Goal: Information Seeking & Learning: Check status

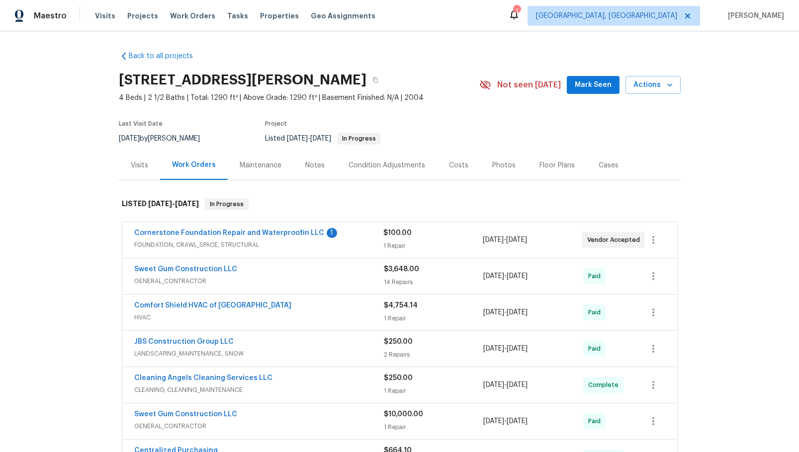
click at [126, 167] on div "Visits" at bounding box center [139, 165] width 41 height 29
click at [144, 163] on div "Visits" at bounding box center [139, 165] width 41 height 29
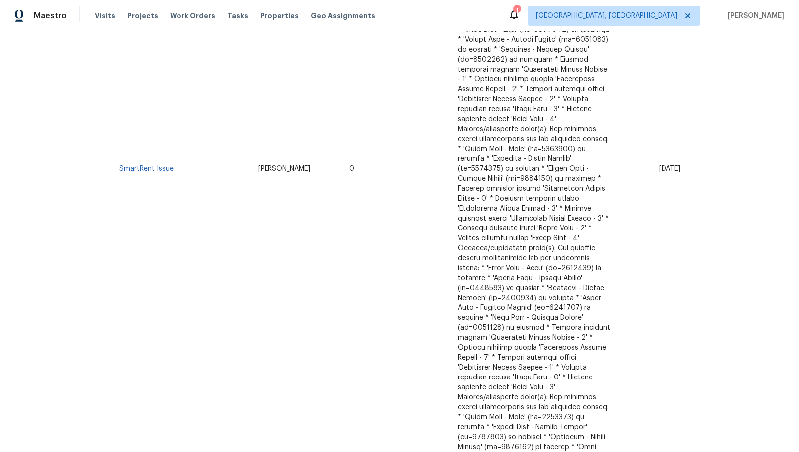
scroll to position [1938, 0]
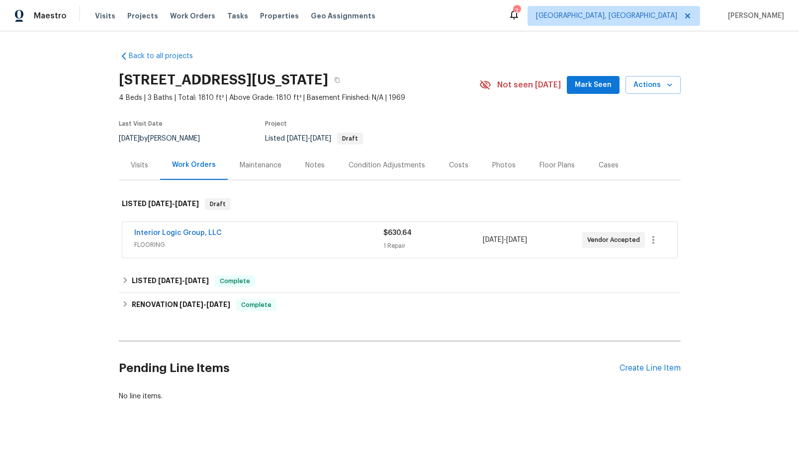
click at [142, 165] on div "Visits" at bounding box center [139, 166] width 17 height 10
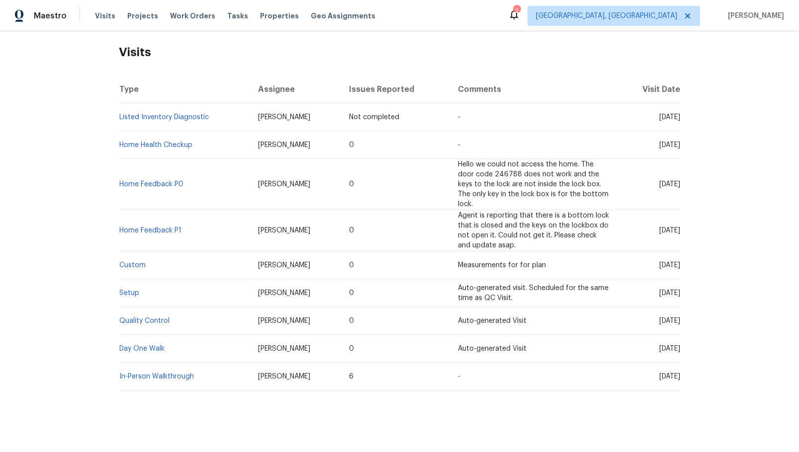
scroll to position [155, 0]
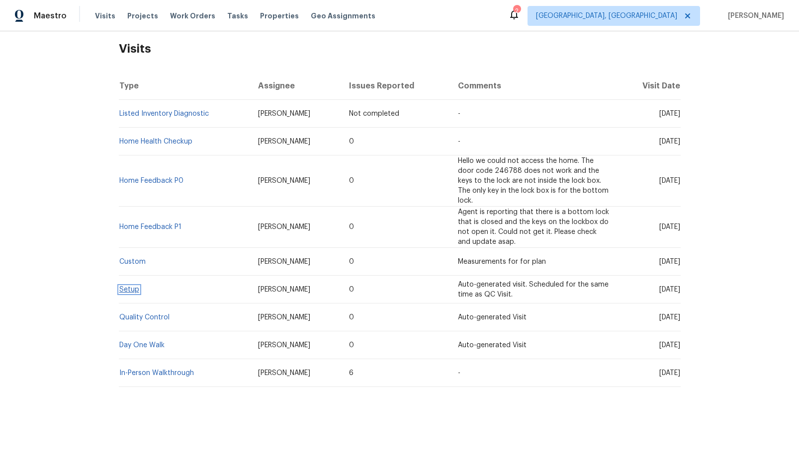
click at [126, 286] on link "Setup" at bounding box center [129, 289] width 20 height 7
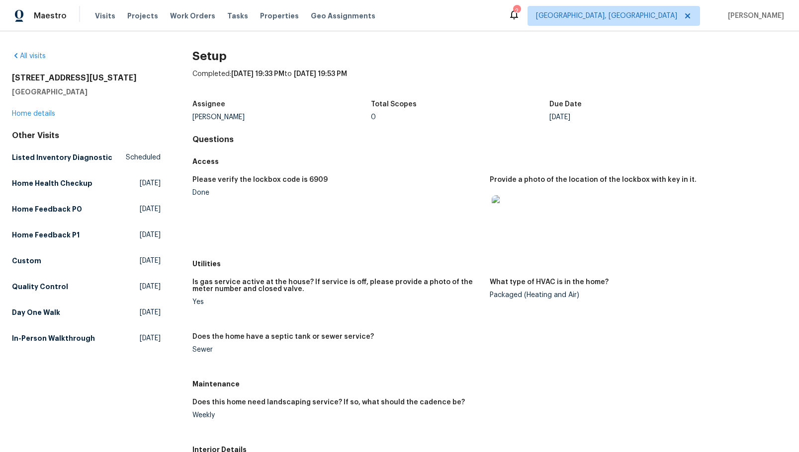
click at [505, 219] on img at bounding box center [508, 211] width 32 height 32
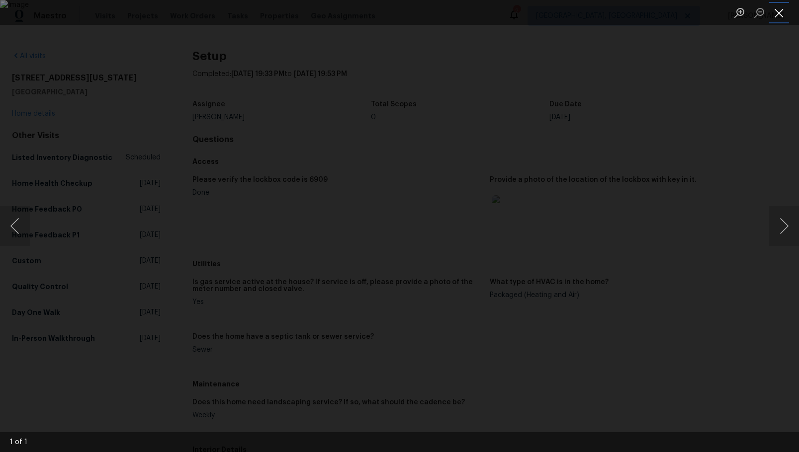
click at [777, 16] on button "Close lightbox" at bounding box center [779, 12] width 20 height 17
